Goal: Transaction & Acquisition: Purchase product/service

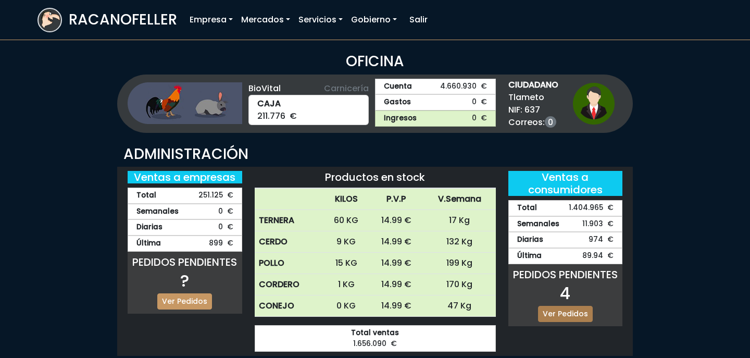
click at [573, 311] on link "Ver Pedidos" at bounding box center [565, 314] width 55 height 16
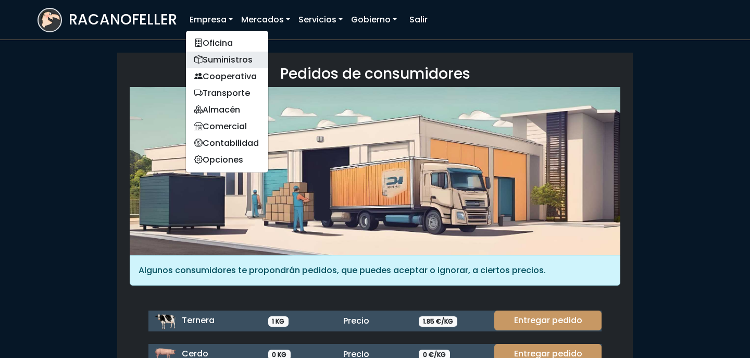
click at [231, 56] on link "Suministros" at bounding box center [227, 60] width 82 height 17
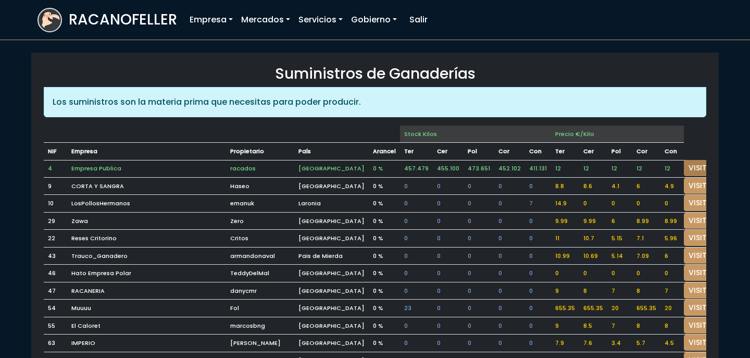
click at [684, 167] on link "VISITAR" at bounding box center [703, 168] width 38 height 16
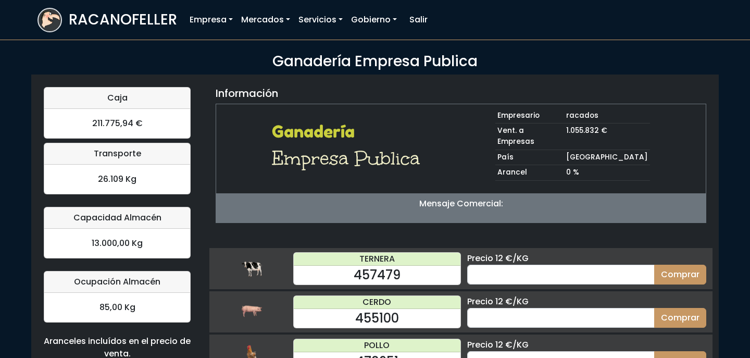
scroll to position [106, 0]
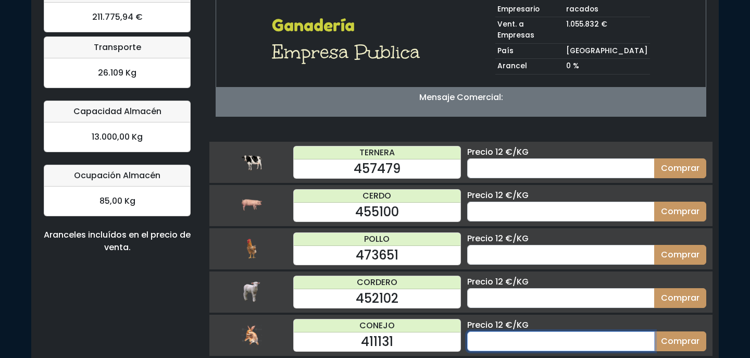
click at [589, 332] on input "number" at bounding box center [561, 341] width 188 height 20
type input "10"
click at [654, 331] on button "Comprar" at bounding box center [680, 341] width 52 height 20
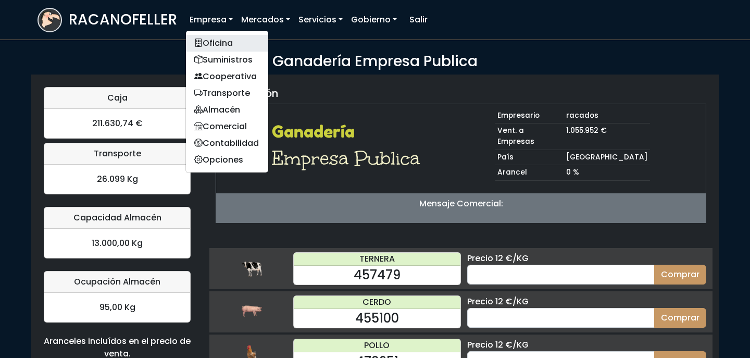
click at [219, 38] on link "Oficina" at bounding box center [227, 43] width 82 height 17
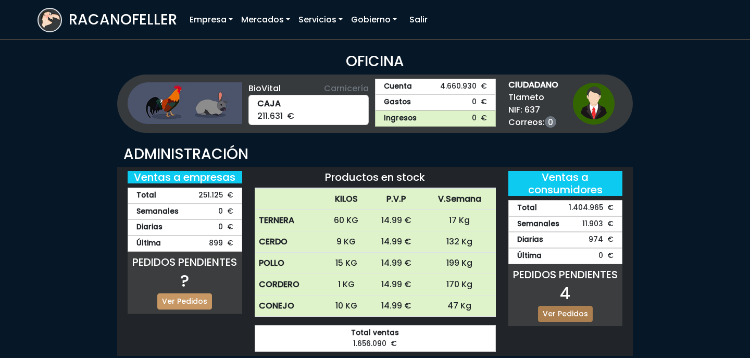
click at [567, 313] on link "Ver Pedidos" at bounding box center [565, 314] width 55 height 16
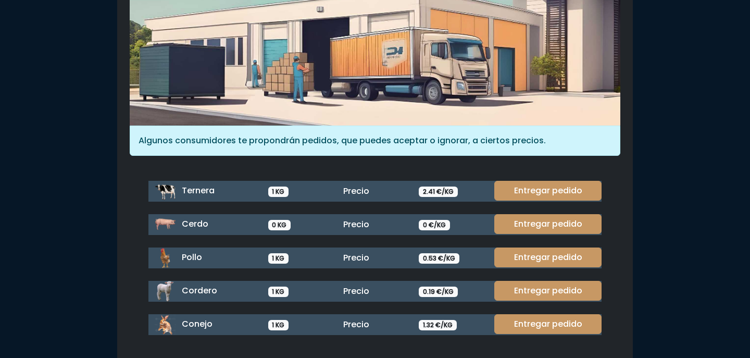
scroll to position [143, 0]
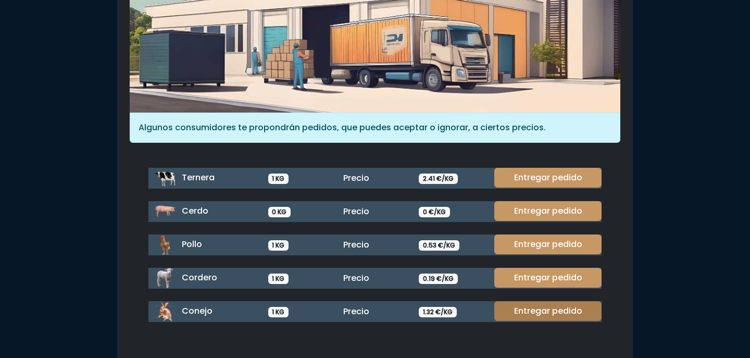
click at [566, 304] on link "Entregar pedido" at bounding box center [547, 311] width 107 height 20
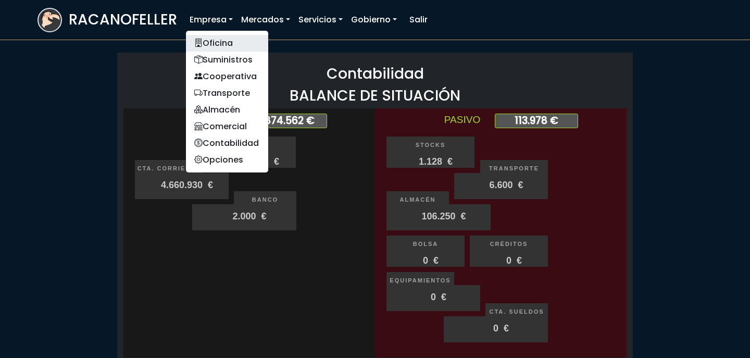
click at [205, 40] on link "Oficina" at bounding box center [227, 43] width 82 height 17
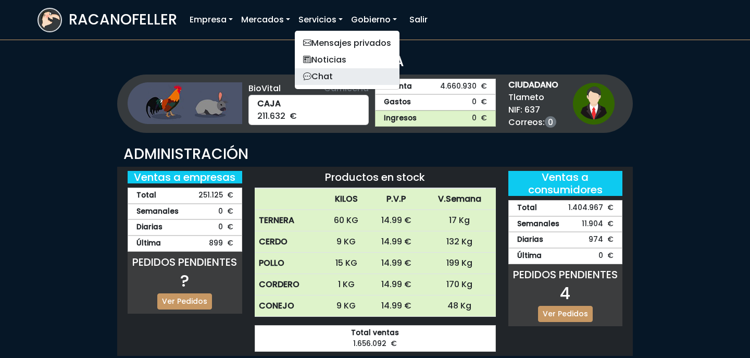
click at [339, 79] on link "Chat" at bounding box center [347, 76] width 105 height 17
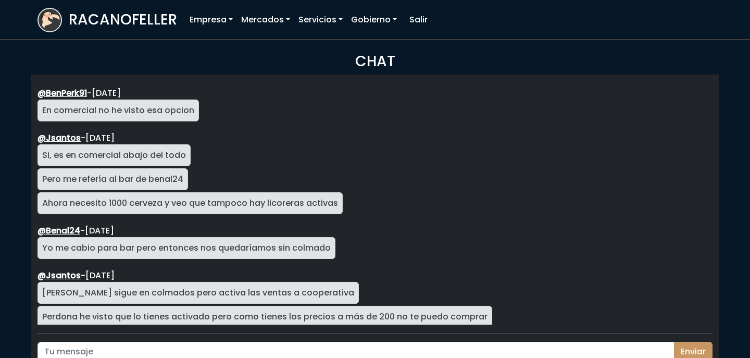
scroll to position [1856, 0]
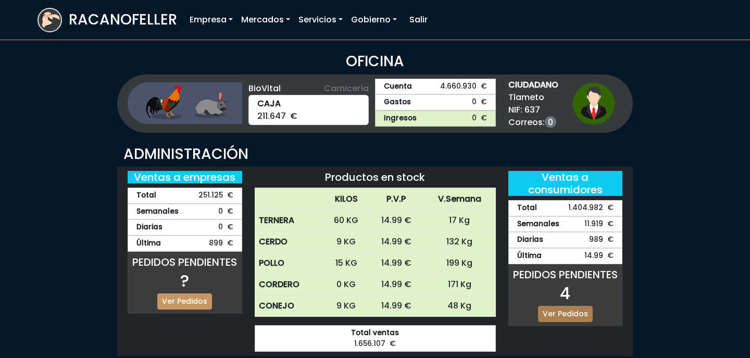
click at [570, 311] on link "Ver Pedidos" at bounding box center [565, 314] width 55 height 16
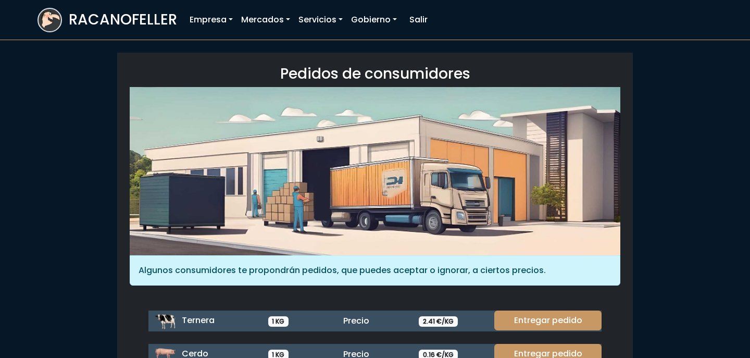
scroll to position [143, 0]
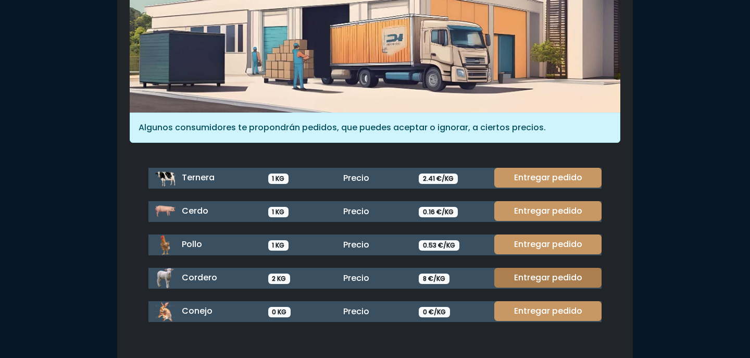
click at [551, 269] on link "Entregar pedido" at bounding box center [547, 278] width 107 height 20
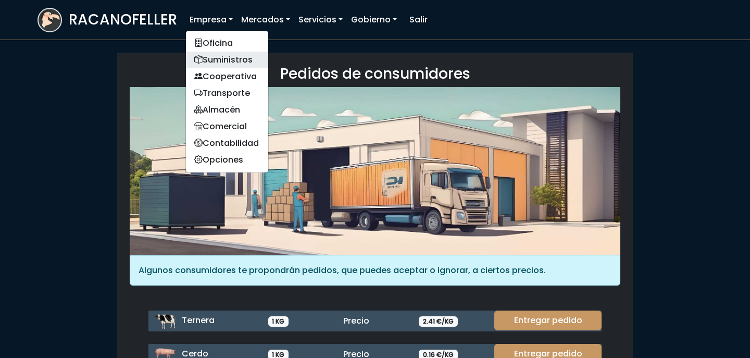
click at [217, 55] on link "Suministros" at bounding box center [227, 60] width 82 height 17
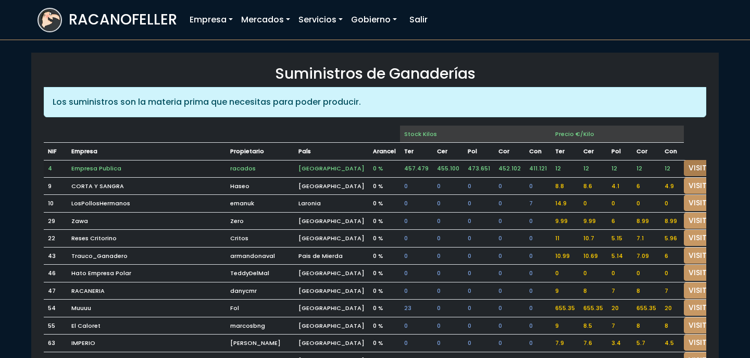
click at [687, 168] on link "VISITAR" at bounding box center [703, 168] width 38 height 16
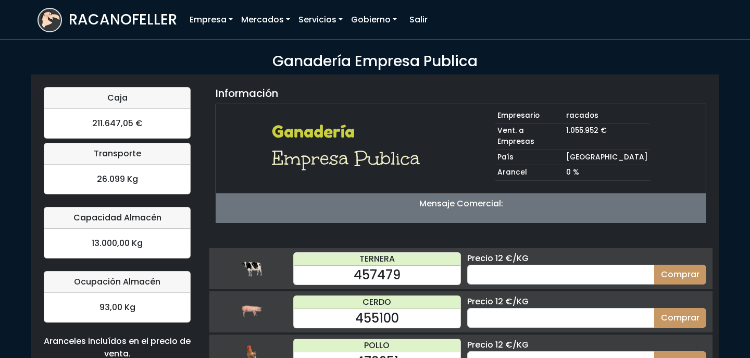
scroll to position [106, 0]
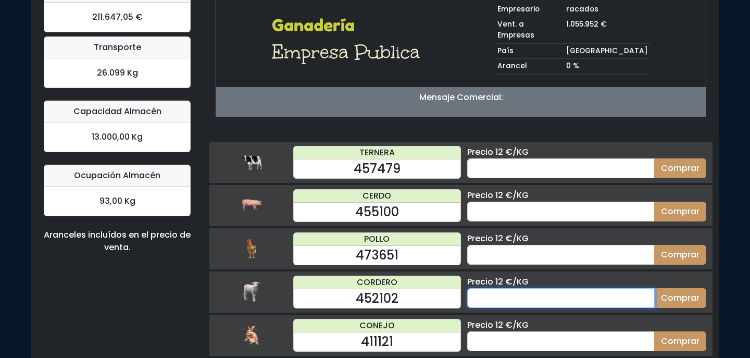
click at [560, 288] on input "number" at bounding box center [561, 298] width 188 height 20
type input "10"
click at [654, 288] on button "Comprar" at bounding box center [680, 298] width 52 height 20
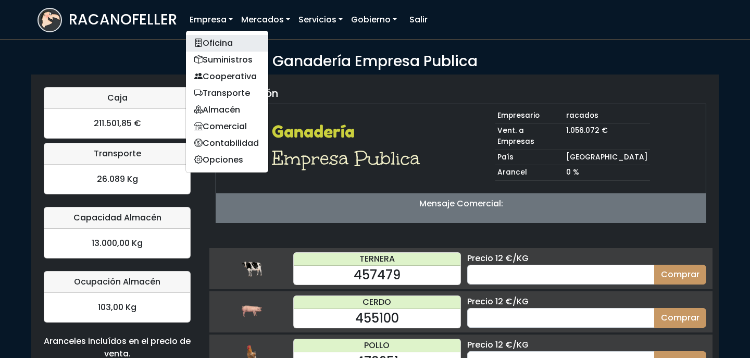
click at [226, 44] on link "Oficina" at bounding box center [227, 43] width 82 height 17
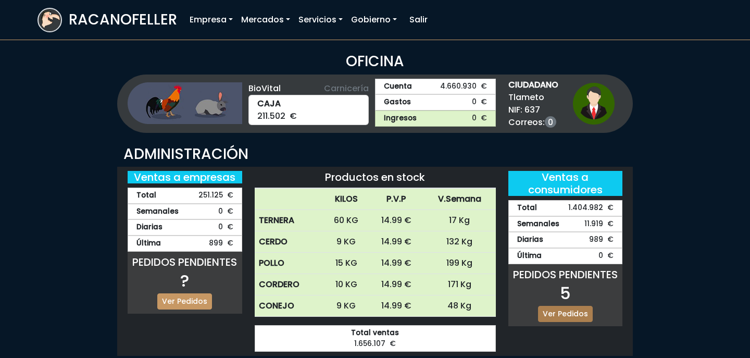
click at [562, 317] on link "Ver Pedidos" at bounding box center [565, 314] width 55 height 16
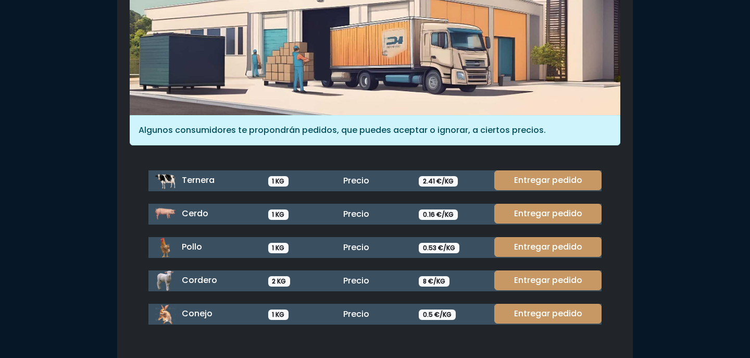
scroll to position [143, 0]
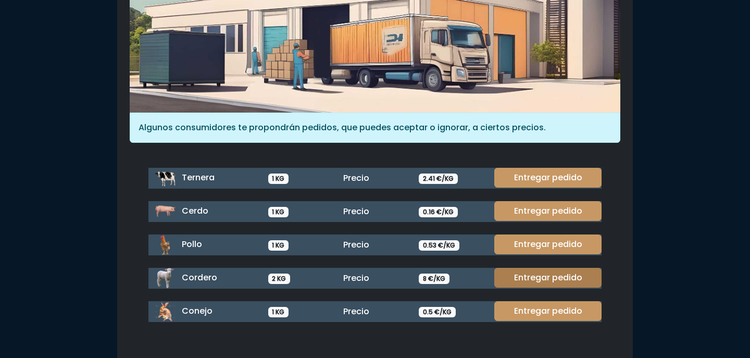
click at [553, 272] on link "Entregar pedido" at bounding box center [547, 278] width 107 height 20
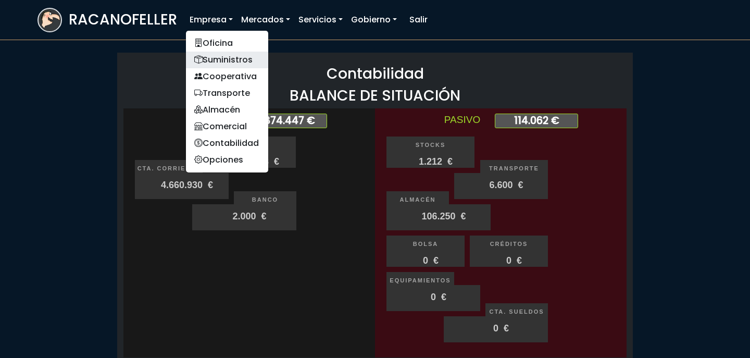
click at [221, 52] on link "Suministros" at bounding box center [227, 60] width 82 height 17
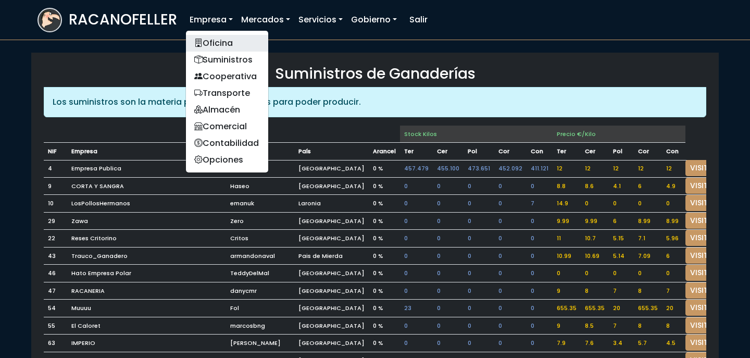
click at [207, 38] on link "Oficina" at bounding box center [227, 43] width 82 height 17
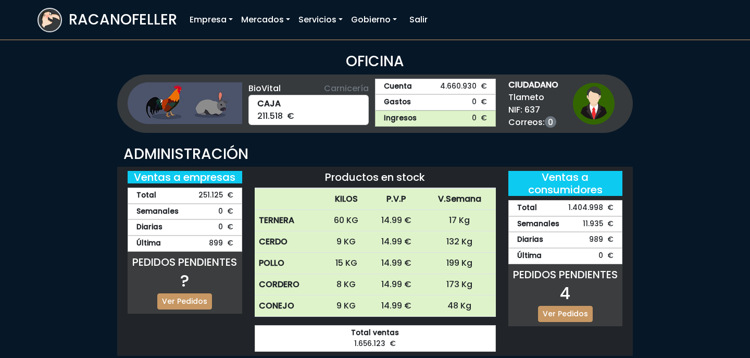
click at [579, 321] on div "PEDIDOS PENDIENTES 4 Ver Pedidos" at bounding box center [565, 295] width 115 height 62
click at [577, 317] on link "Ver Pedidos" at bounding box center [565, 314] width 55 height 16
